Goal: Navigation & Orientation: Find specific page/section

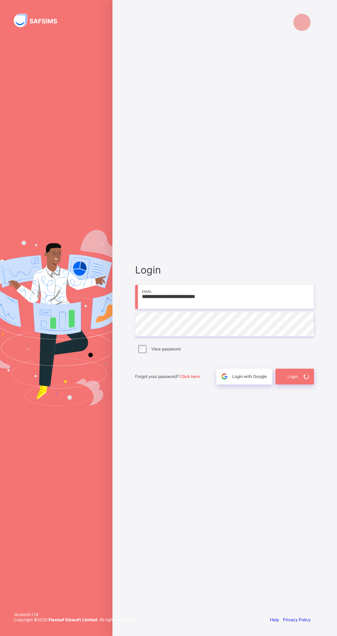
scroll to position [4, 0]
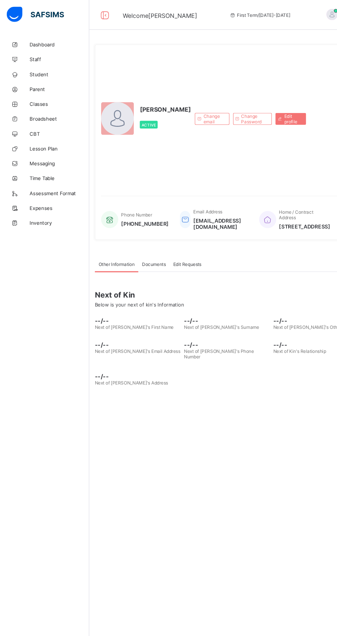
click at [32, 124] on span "CBT" at bounding box center [54, 123] width 55 height 5
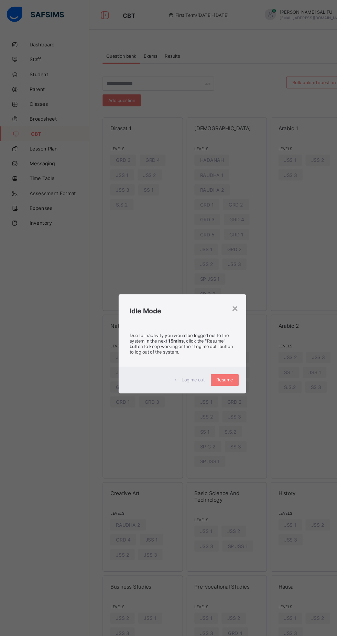
click at [215, 354] on span "Resume" at bounding box center [207, 351] width 15 height 5
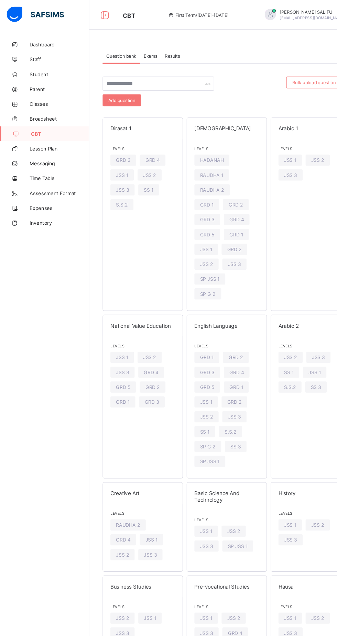
click at [31, 94] on span "Classes" at bounding box center [54, 95] width 55 height 5
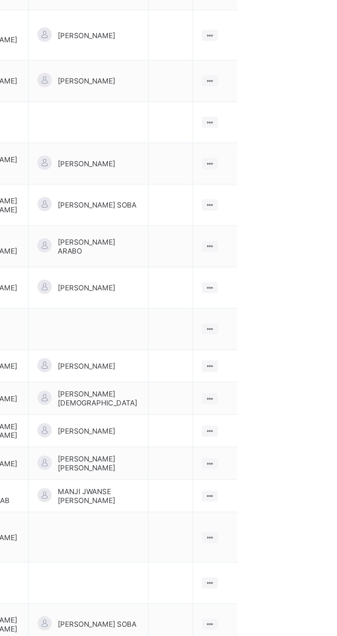
click at [0, 0] on ul "View Class Assign form Teacher" at bounding box center [0, 0] width 0 height 0
click at [0, 0] on div "View Class" at bounding box center [0, 0] width 0 height 0
